Goal: Navigation & Orientation: Find specific page/section

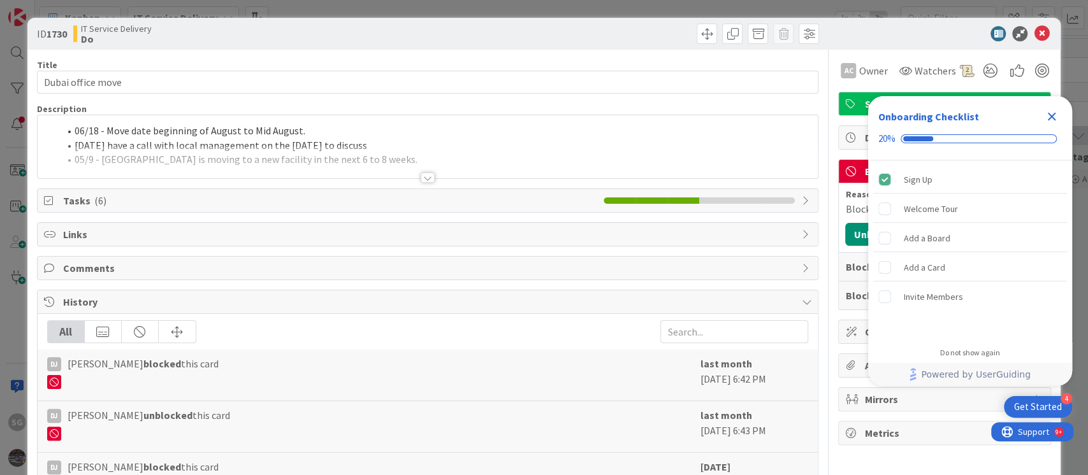
click at [1052, 118] on icon "Close Checklist" at bounding box center [1051, 117] width 8 height 8
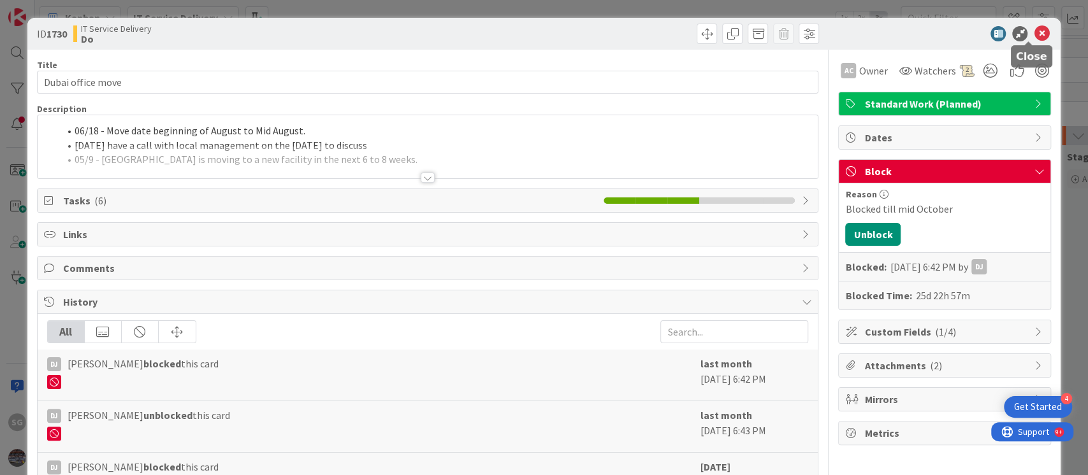
click at [1033, 36] on icon at bounding box center [1040, 33] width 15 height 15
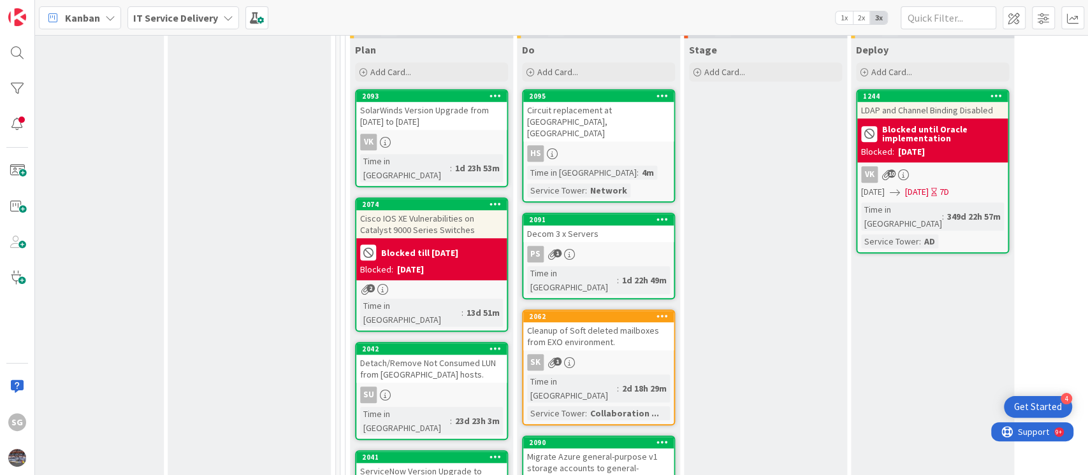
scroll to position [594, 545]
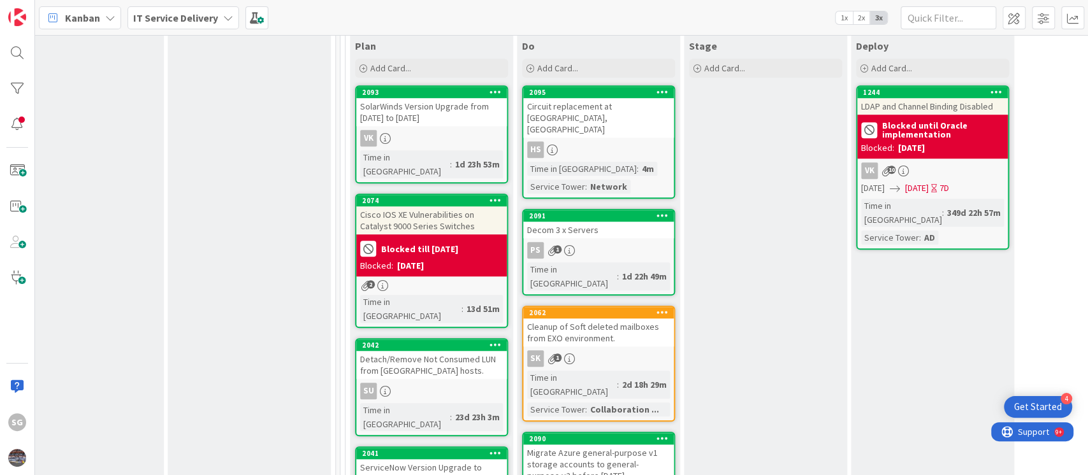
click at [605, 319] on div "Cleanup of Soft deleted mailboxes from EXO environment." at bounding box center [598, 333] width 150 height 28
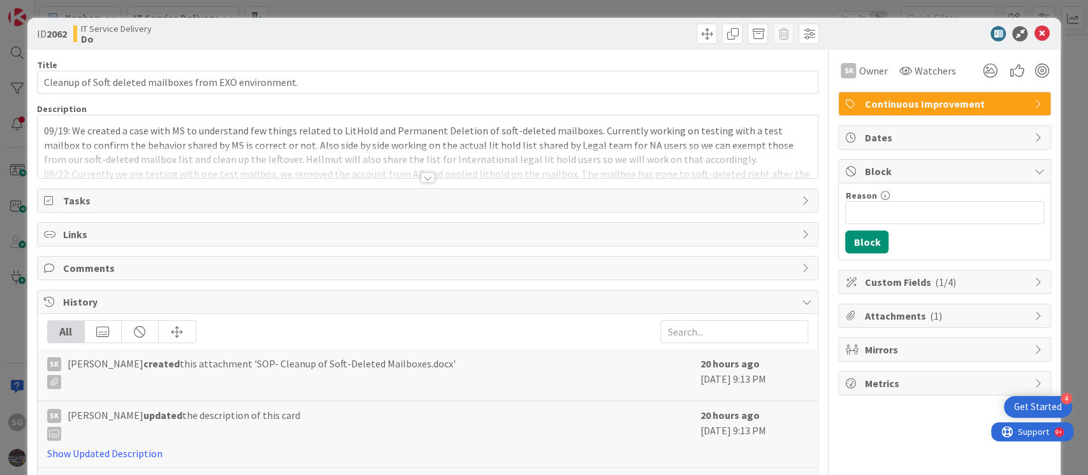
click at [421, 178] on div at bounding box center [428, 178] width 14 height 10
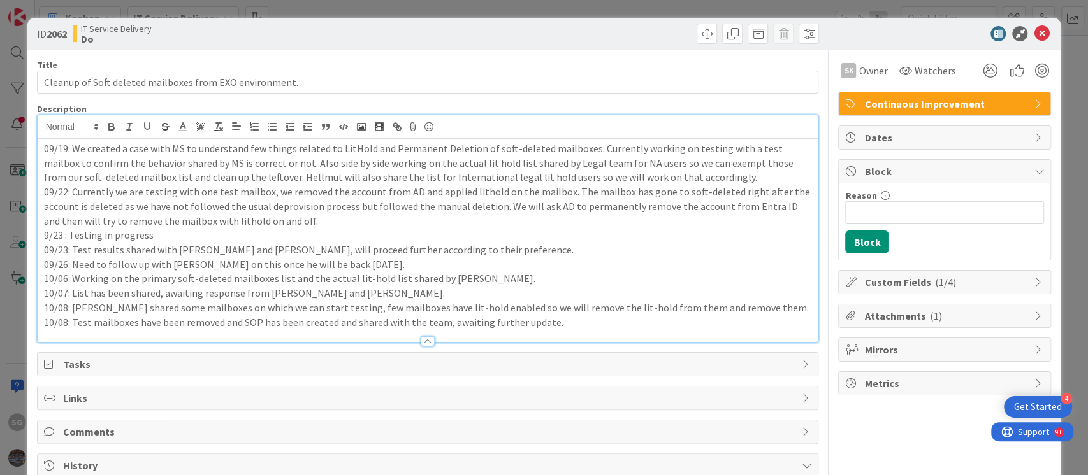
click at [592, 325] on p "10/08: Test mailboxes have been removed and SOP has been created and shared wit…" at bounding box center [428, 322] width 768 height 15
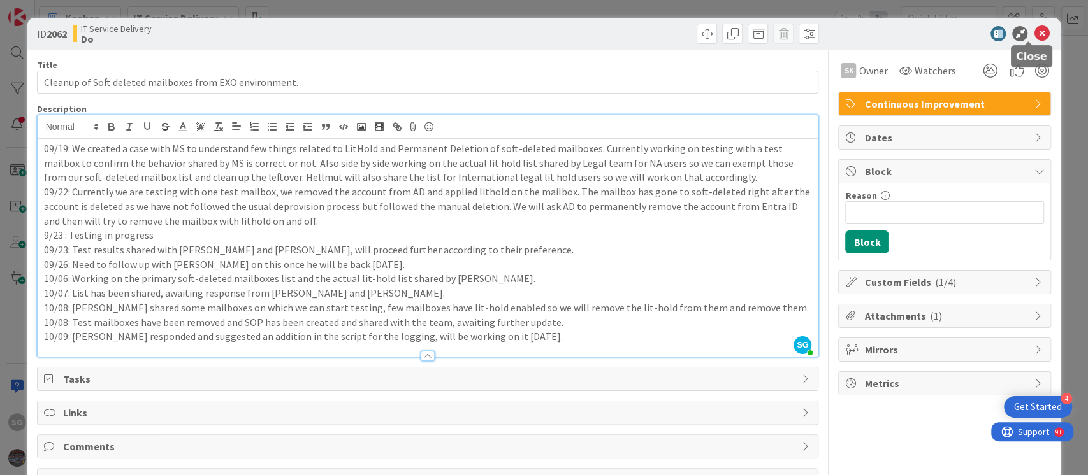
click at [1033, 33] on icon at bounding box center [1040, 33] width 15 height 15
